Goal: Participate in discussion: Engage in conversation with other users on a specific topic

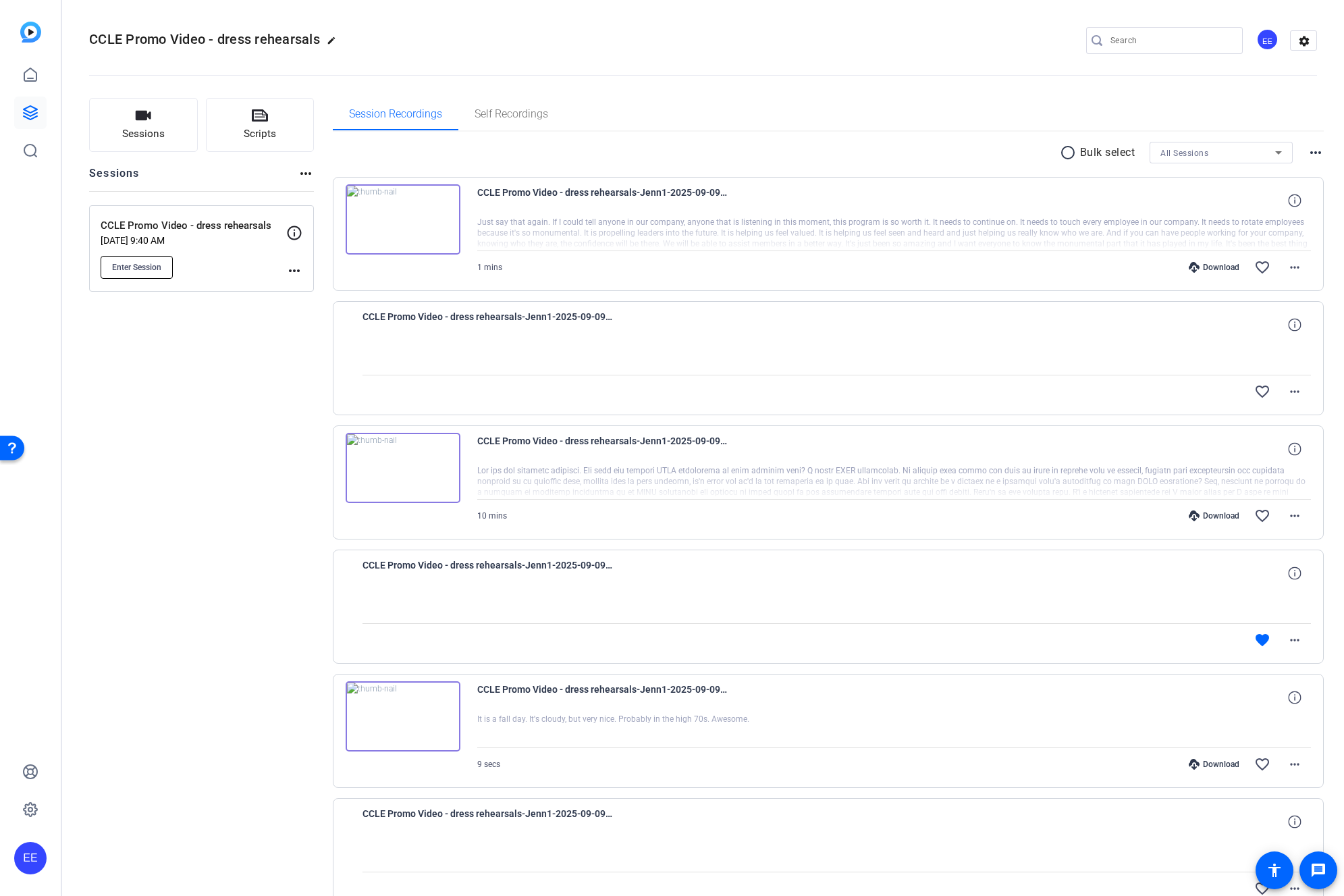
click at [154, 269] on span "Enter Session" at bounding box center [136, 267] width 49 height 11
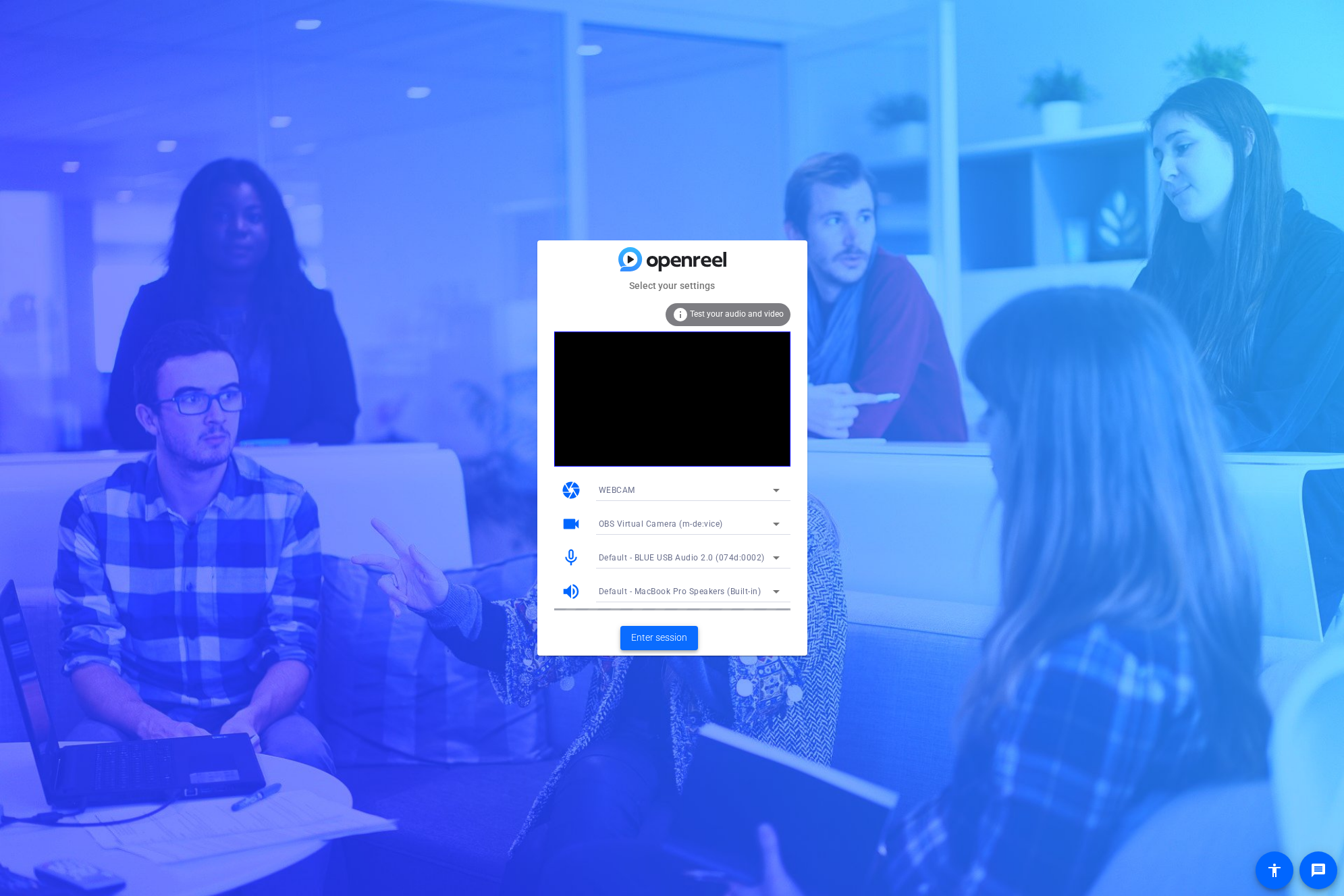
click at [673, 649] on span at bounding box center [659, 638] width 78 height 32
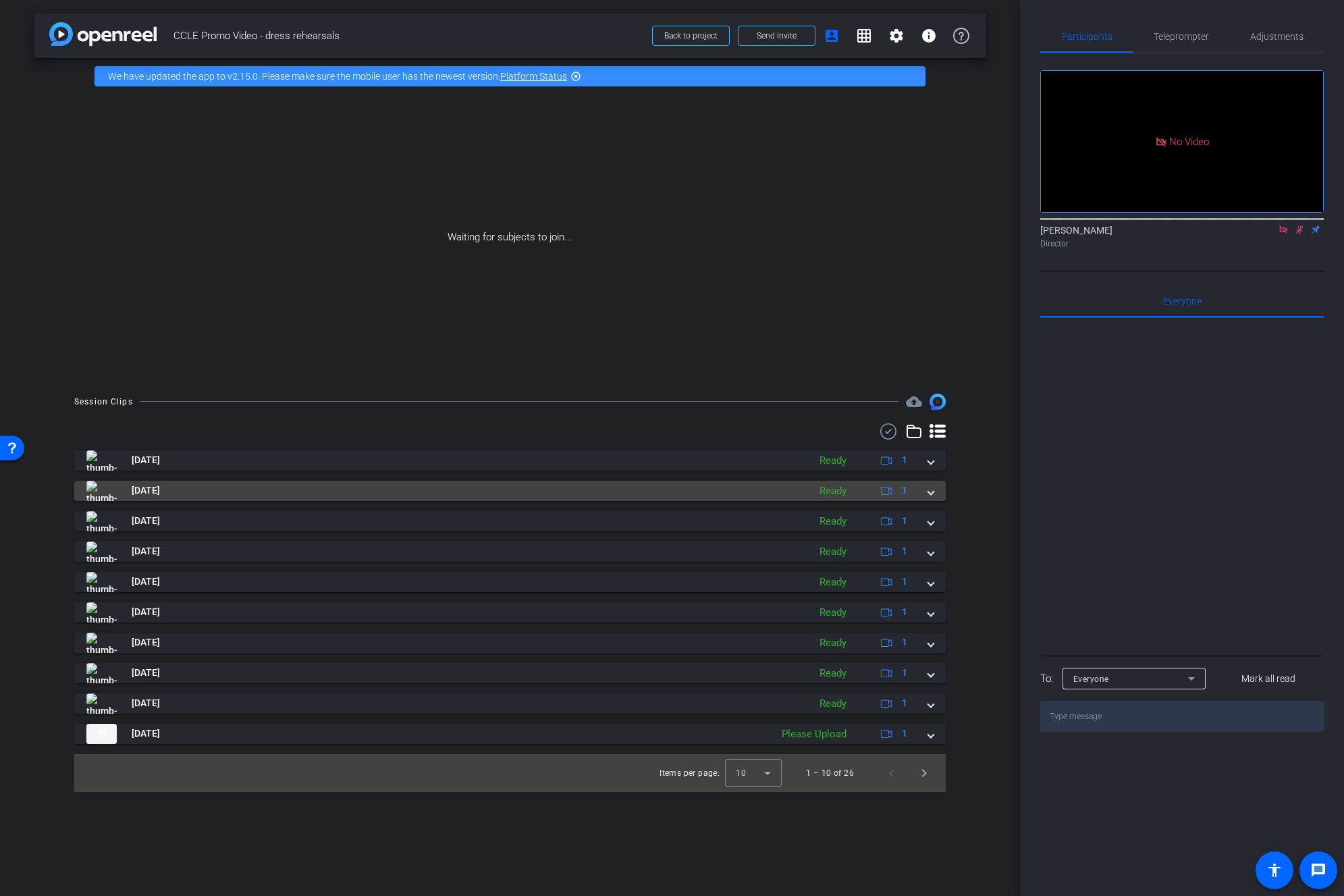
click at [914, 498] on mat-panel-description "Ready 1" at bounding box center [865, 491] width 104 height 21
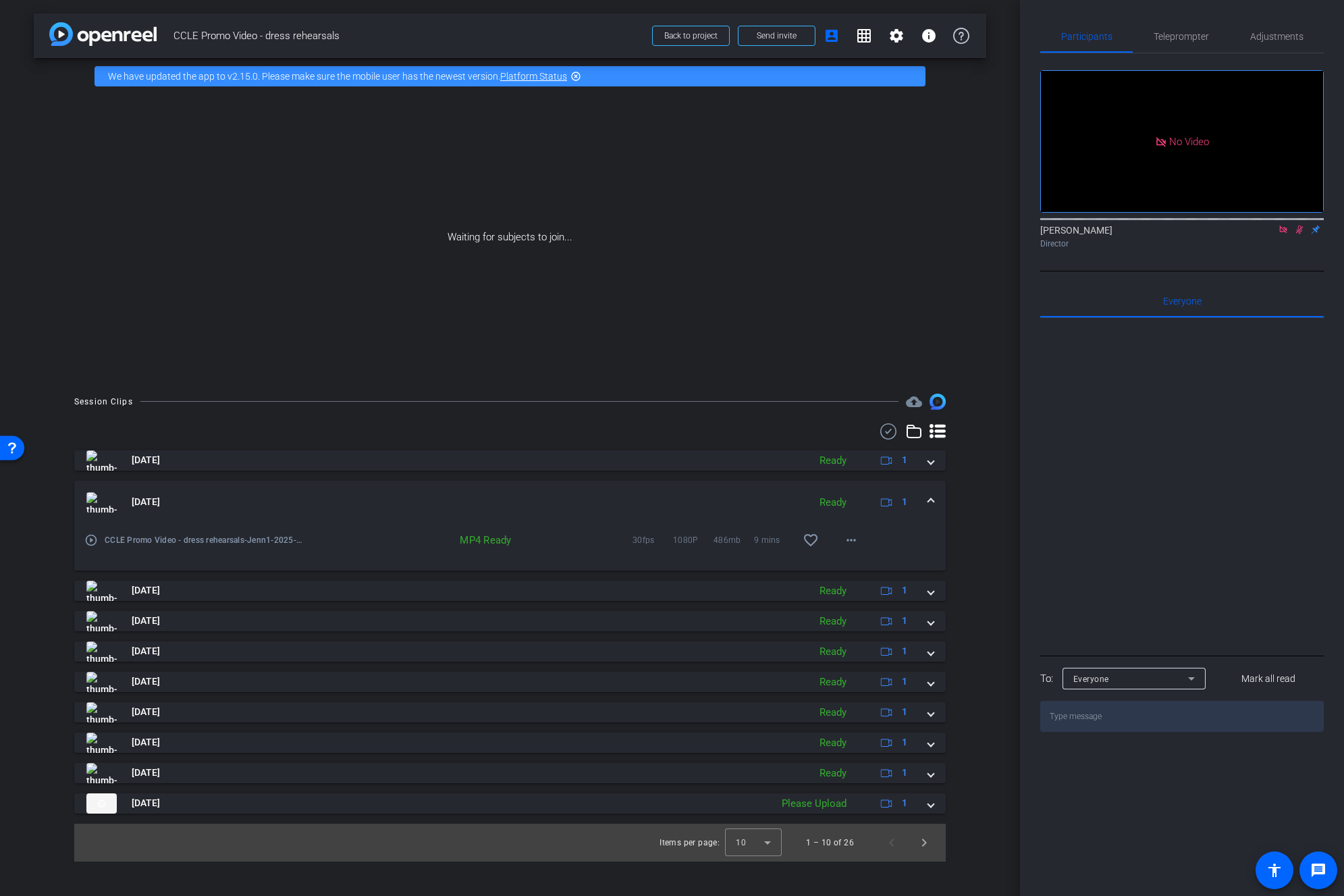
click at [198, 224] on div "Waiting for subjects to join..." at bounding box center [510, 237] width 953 height 285
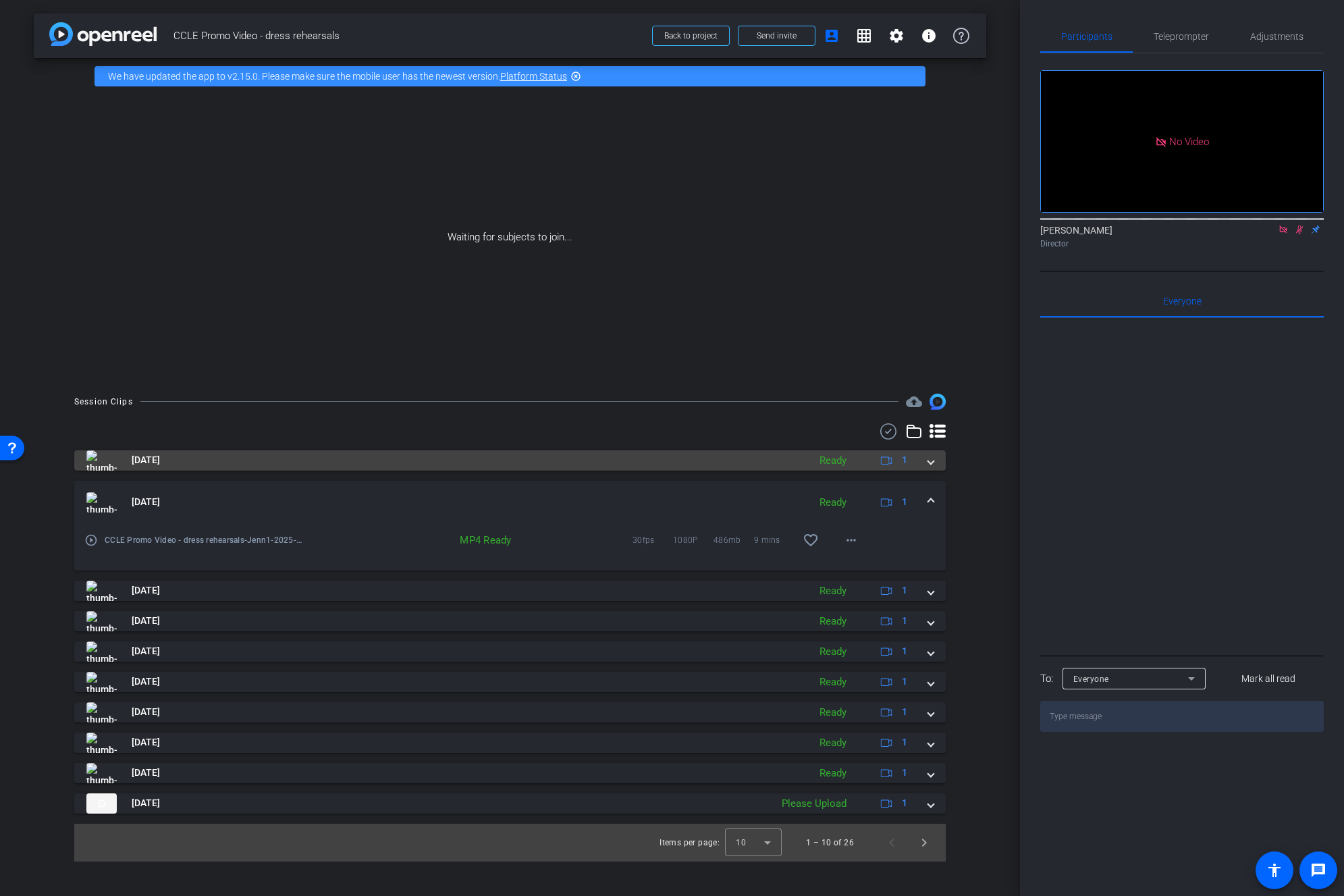
click at [931, 466] on span at bounding box center [931, 460] width 5 height 14
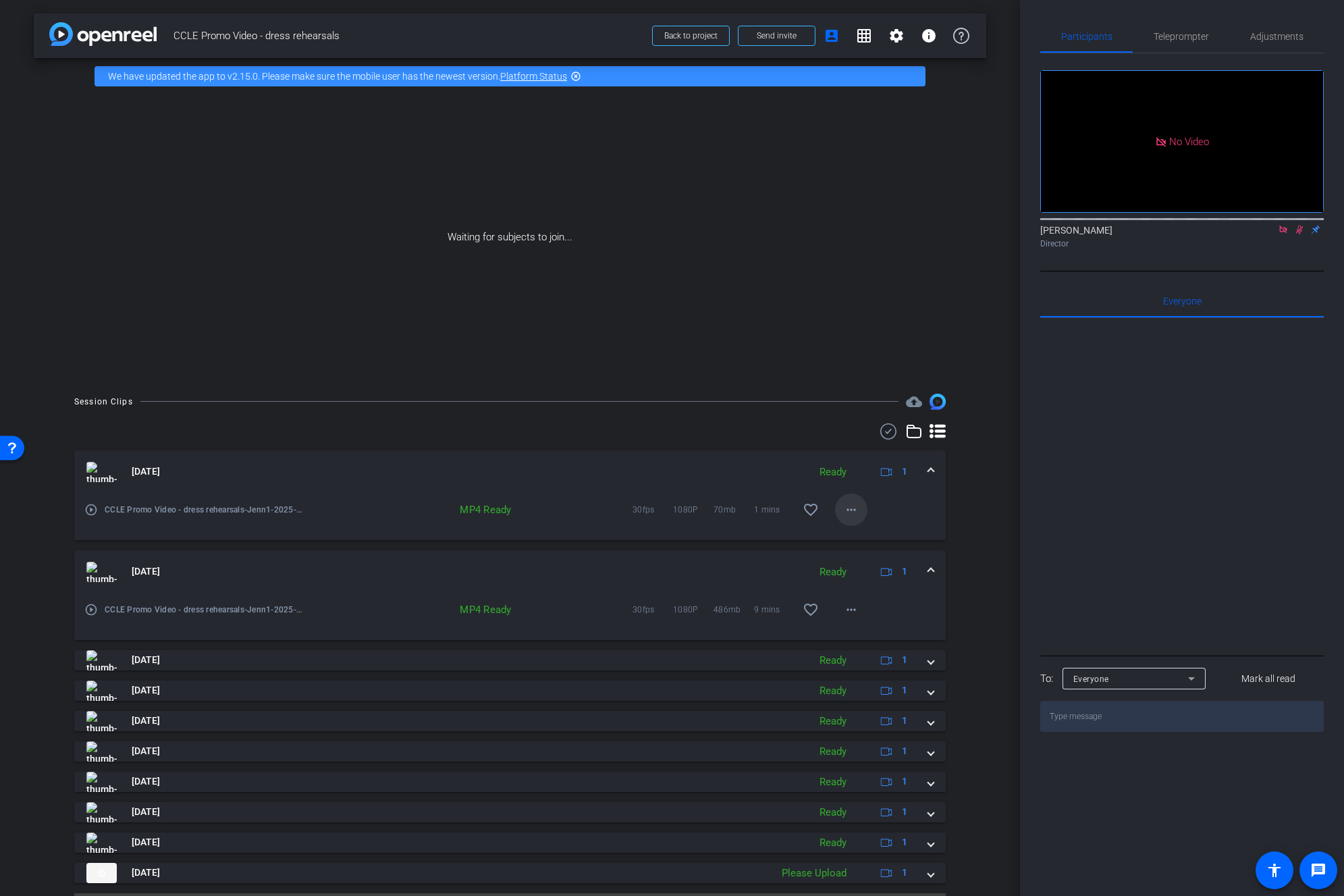
click at [858, 508] on mat-icon "more_horiz" at bounding box center [851, 510] width 16 height 16
